Goal: Find specific page/section: Find specific page/section

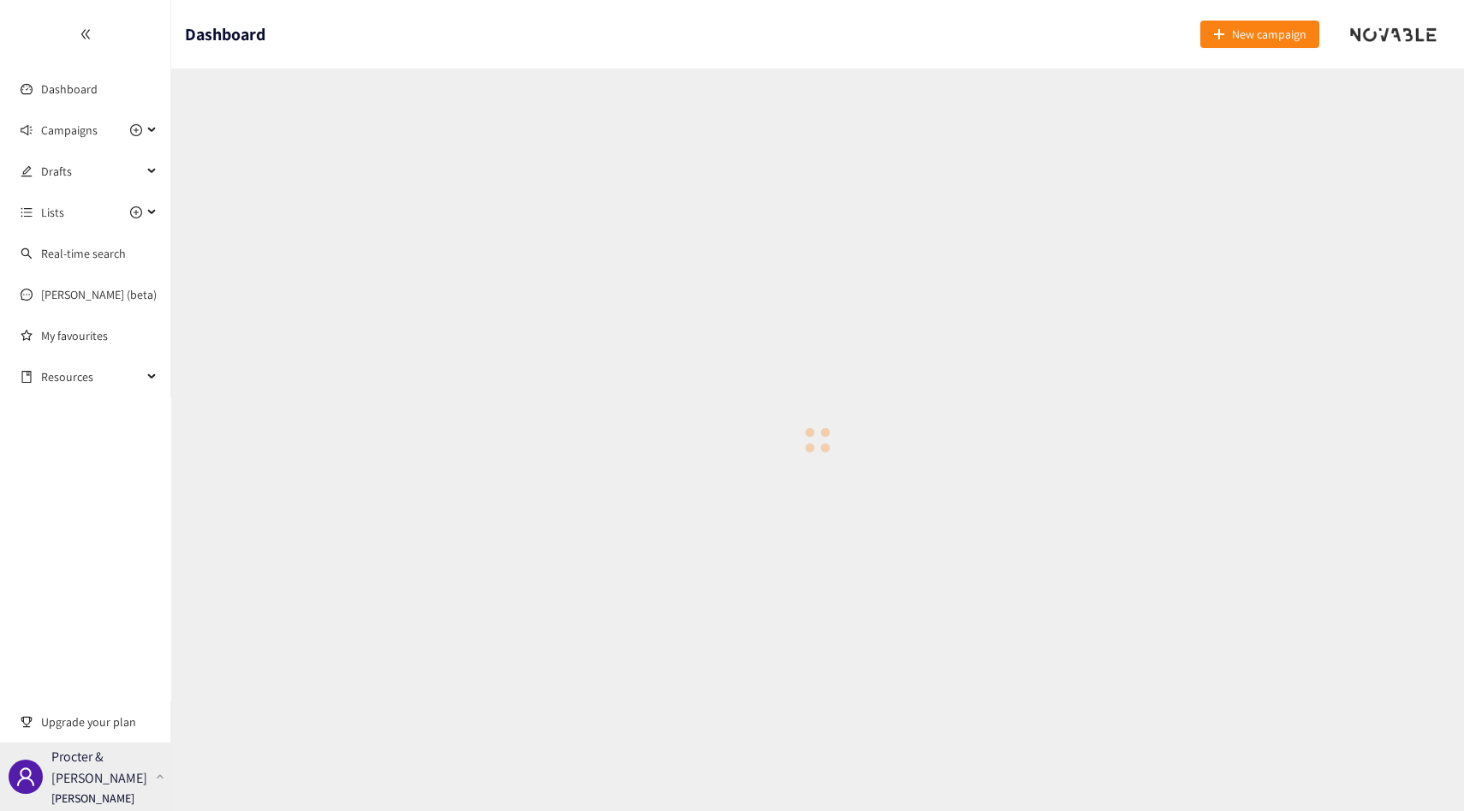
click at [147, 769] on div "Procter & [PERSON_NAME] [PERSON_NAME]" at bounding box center [85, 776] width 171 height 68
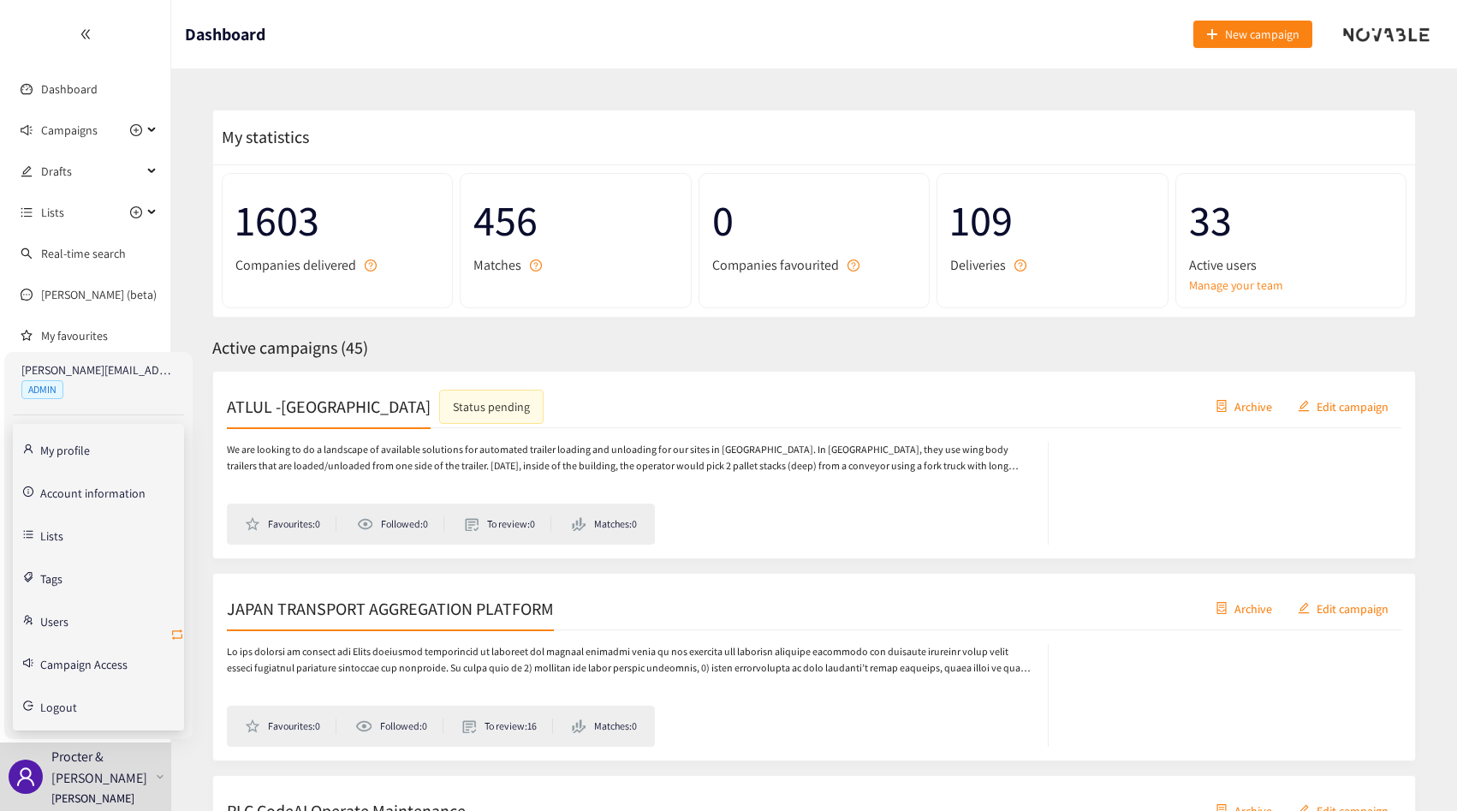
click at [176, 635] on icon "retweet" at bounding box center [177, 635] width 14 height 14
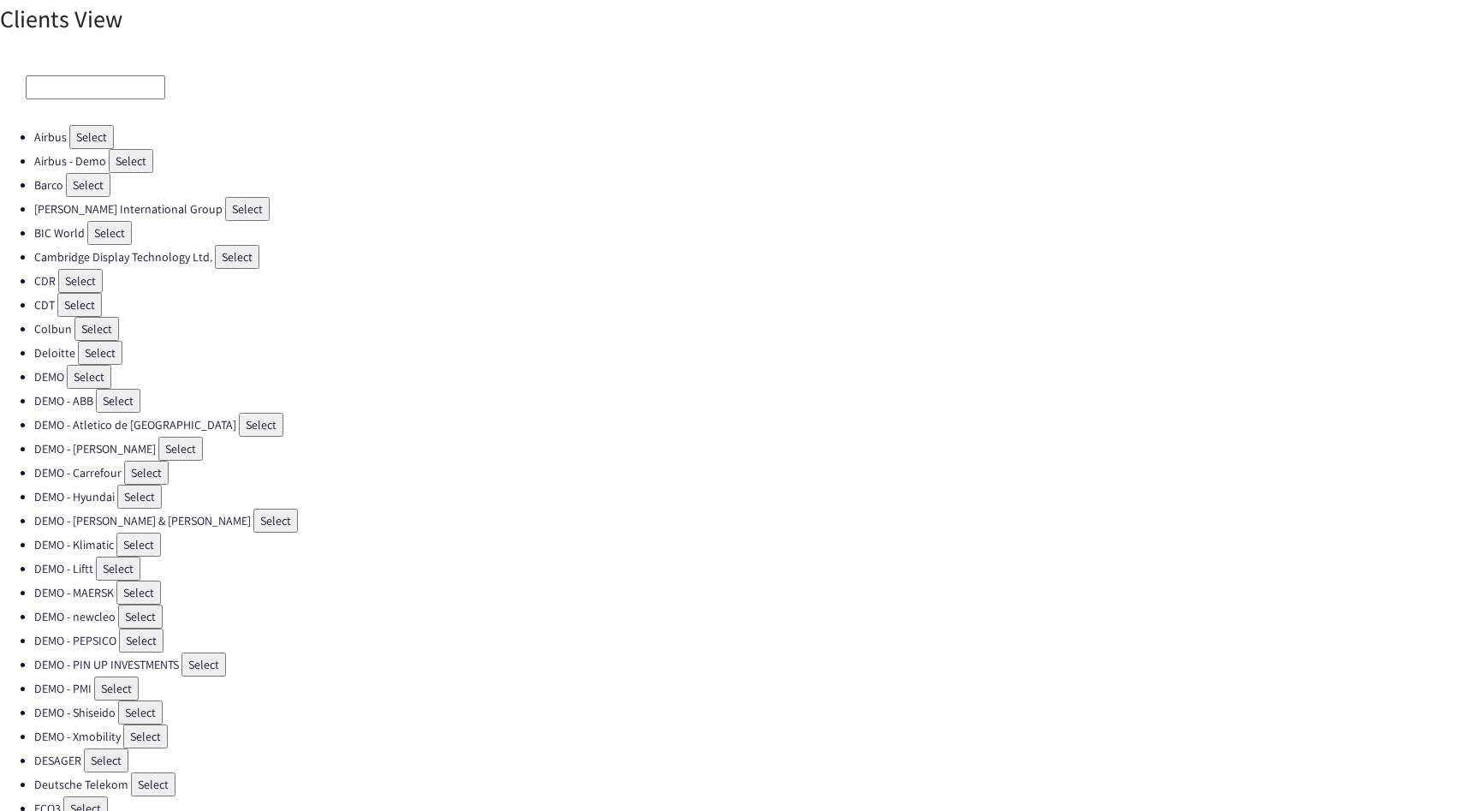
click at [70, 90] on input at bounding box center [96, 87] width 140 height 24
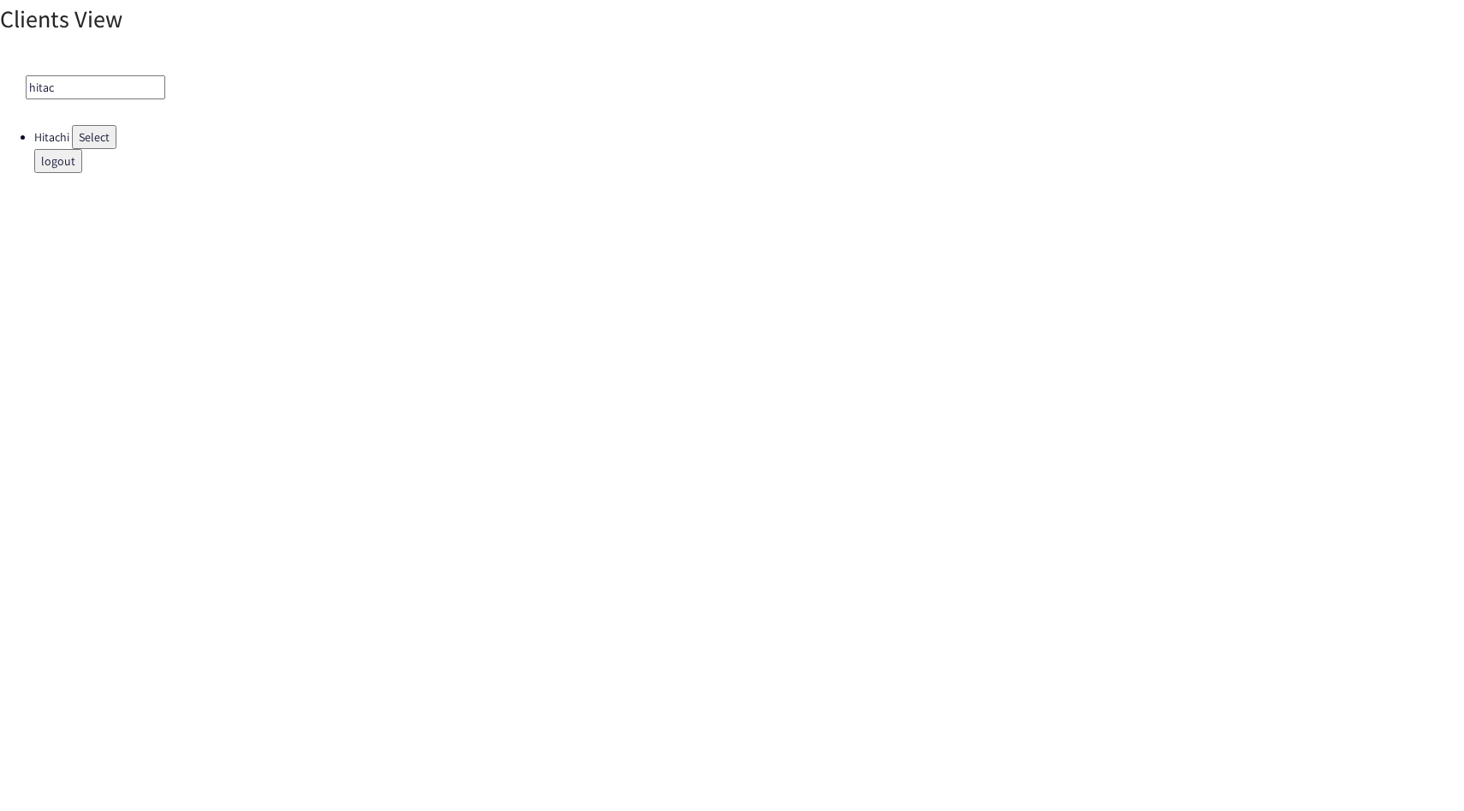
type input "hitac"
click at [76, 128] on button "Select" at bounding box center [94, 137] width 45 height 24
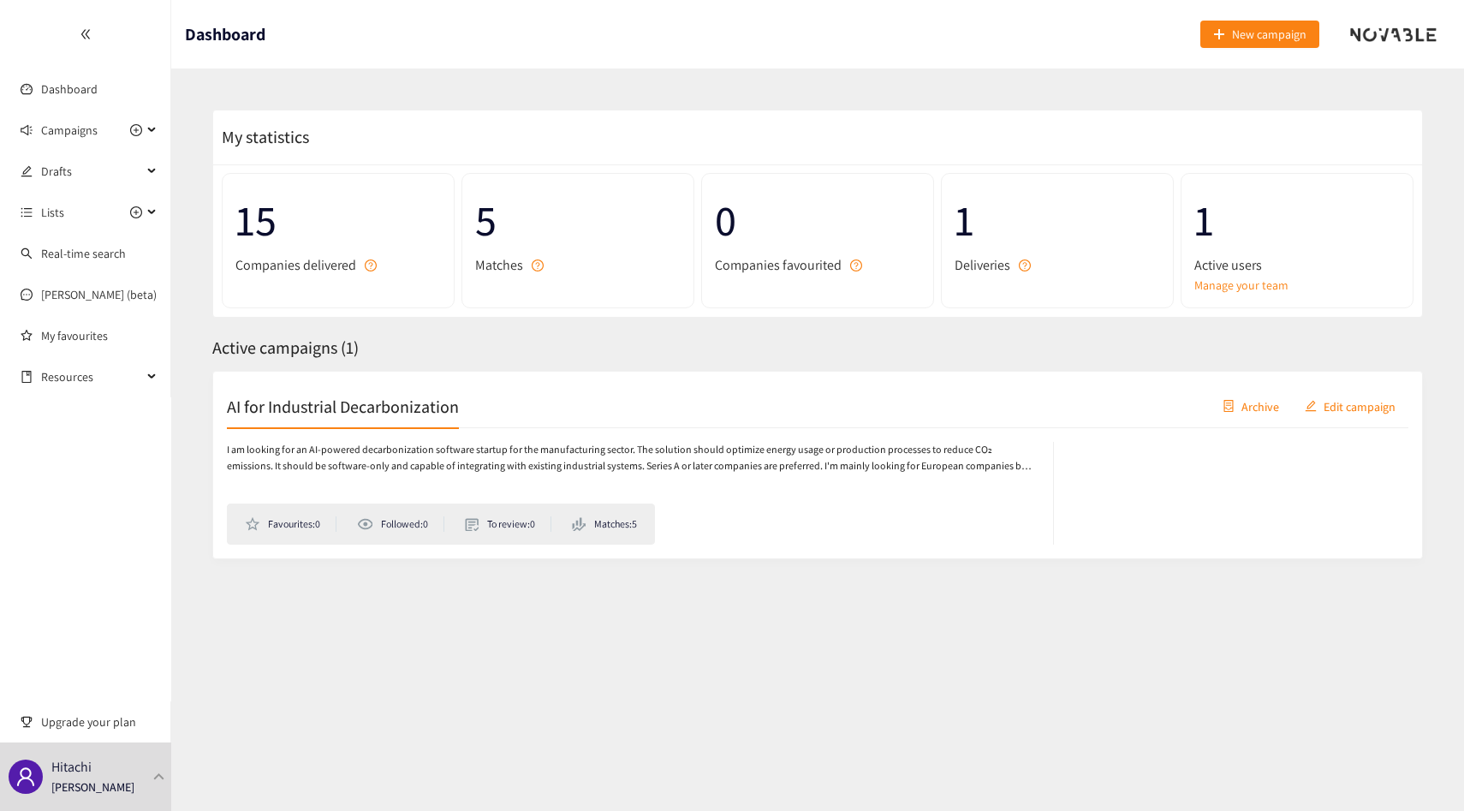
click at [319, 460] on p "I am looking for an AI-powered decarbonization software startup for the manufac…" at bounding box center [631, 458] width 809 height 33
